Goal: Task Accomplishment & Management: Use online tool/utility

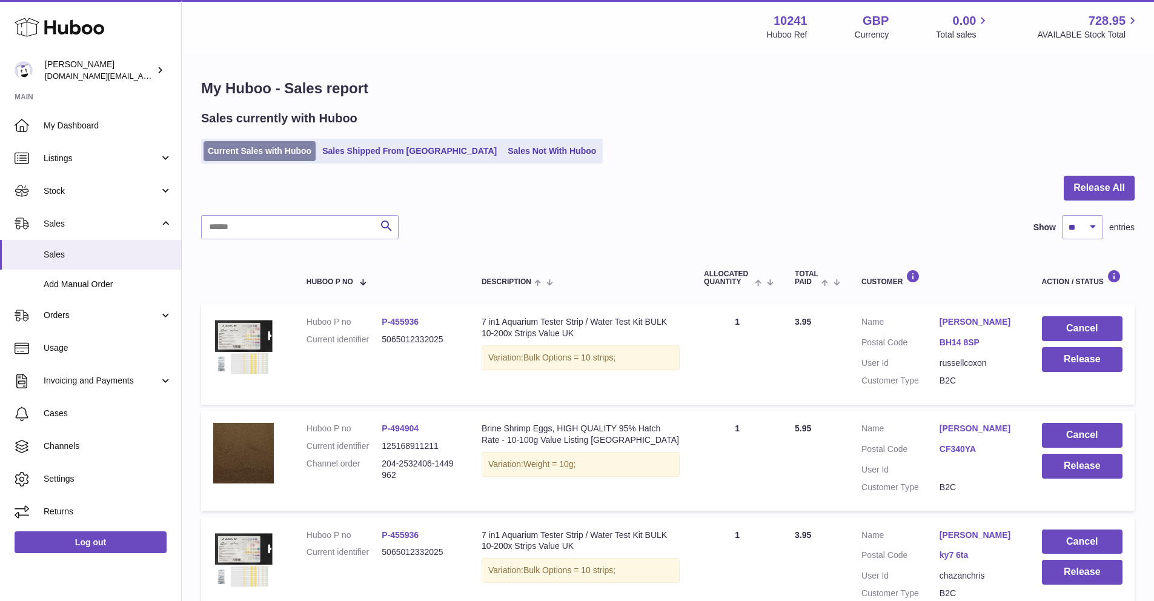
click at [292, 153] on link "Current Sales with Huboo" at bounding box center [260, 151] width 112 height 20
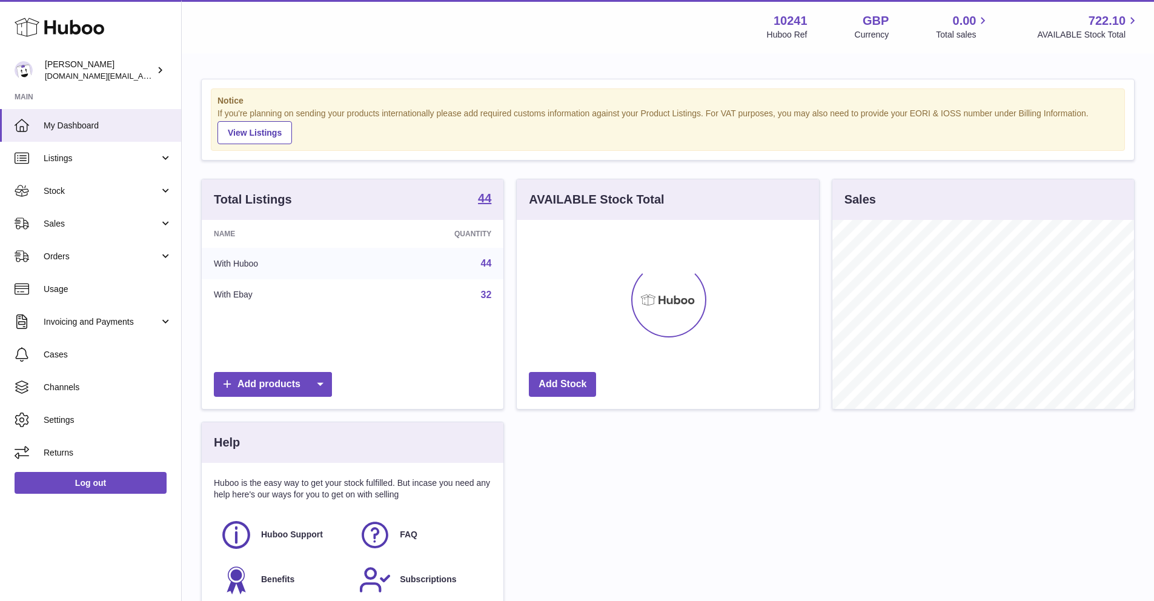
scroll to position [189, 302]
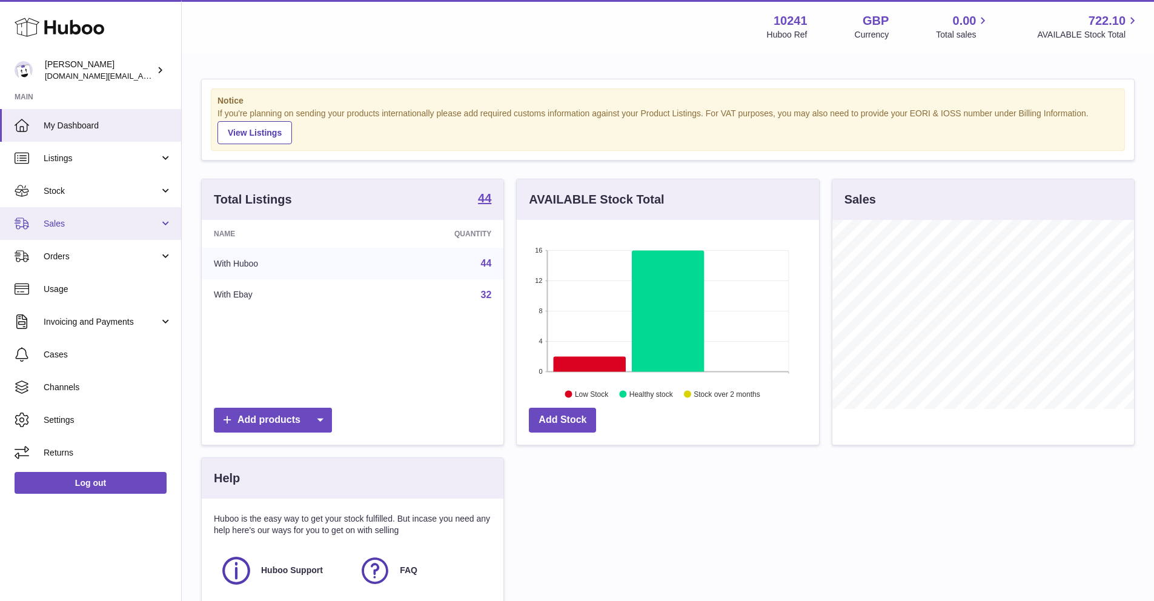
click at [53, 220] on span "Sales" at bounding box center [102, 224] width 116 height 12
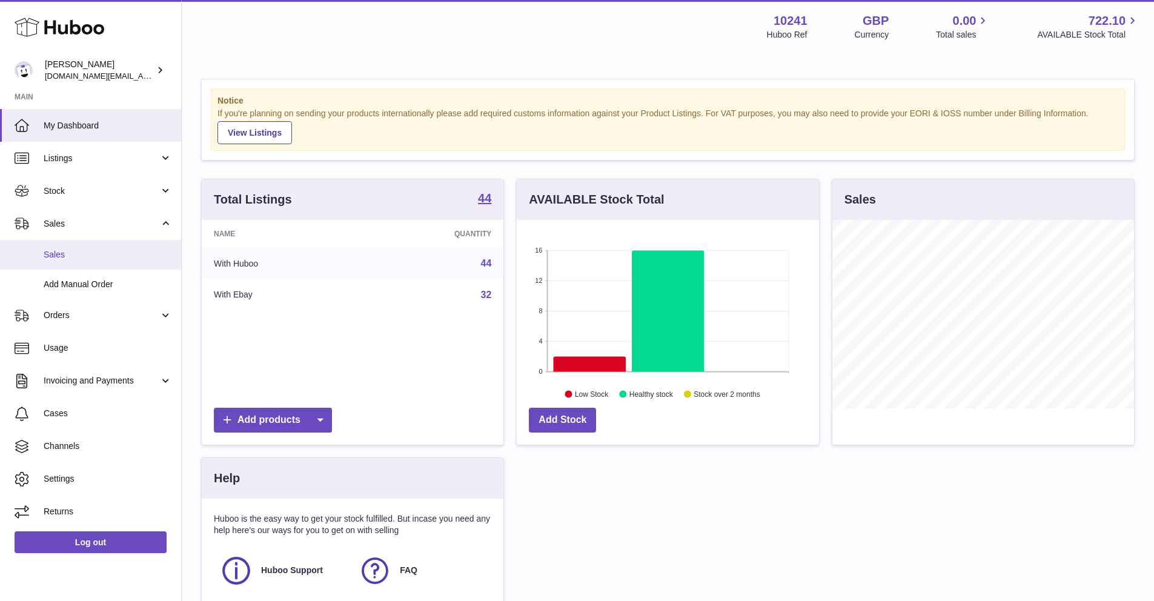
click at [99, 264] on link "Sales" at bounding box center [90, 255] width 181 height 30
click at [99, 261] on link "Sales" at bounding box center [90, 255] width 181 height 30
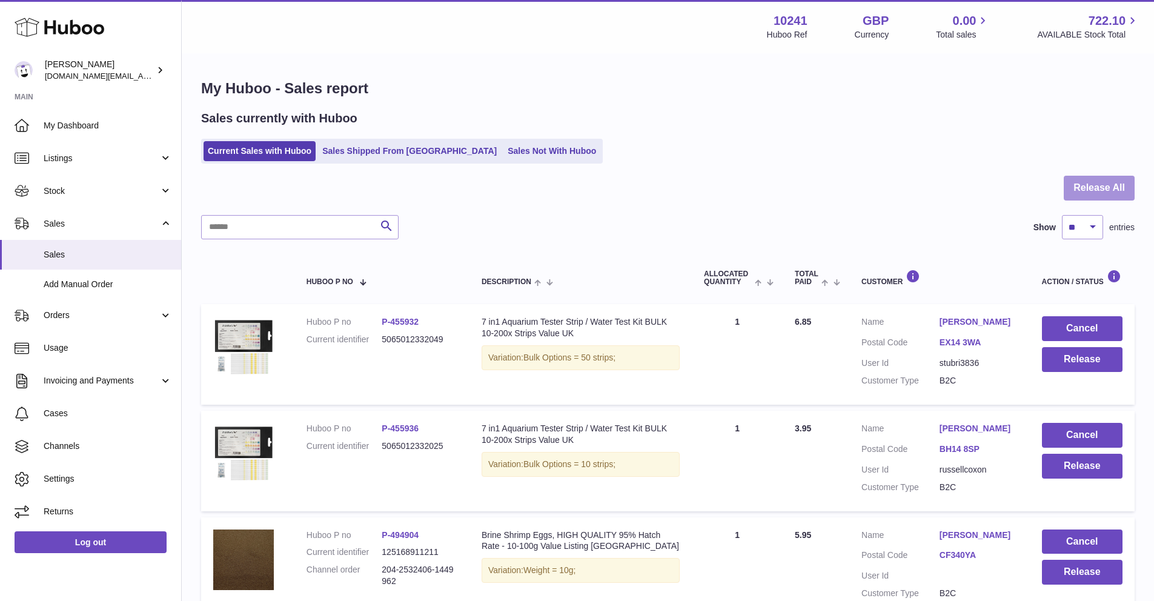
click at [1084, 188] on button "Release All" at bounding box center [1099, 188] width 71 height 25
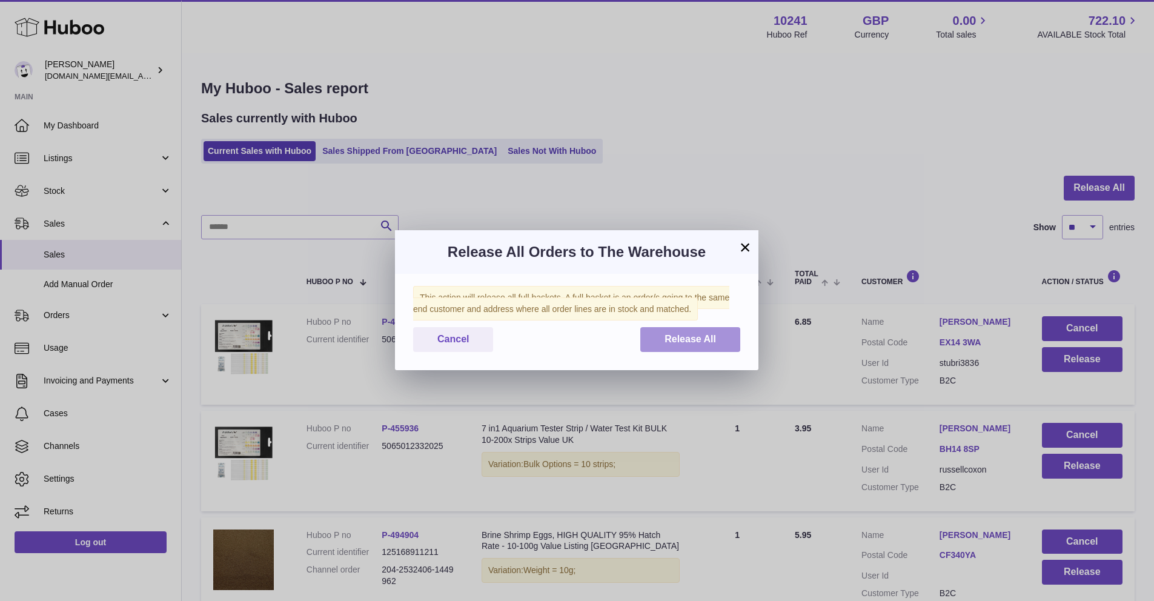
click at [717, 336] on button "Release All" at bounding box center [690, 339] width 100 height 25
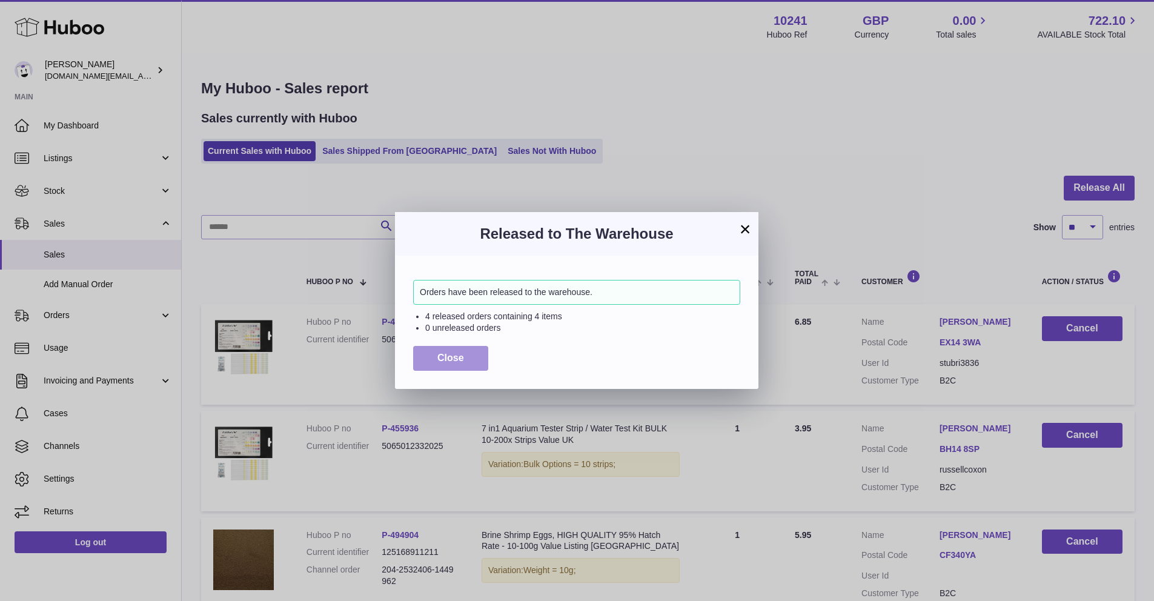
click at [478, 351] on button "Close" at bounding box center [450, 358] width 75 height 25
